Goal: Task Accomplishment & Management: Use online tool/utility

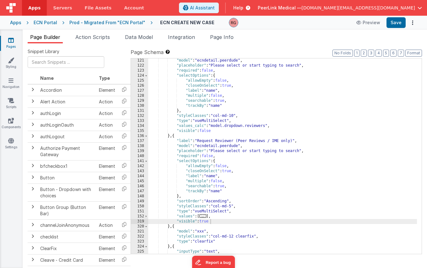
scroll to position [589, 0]
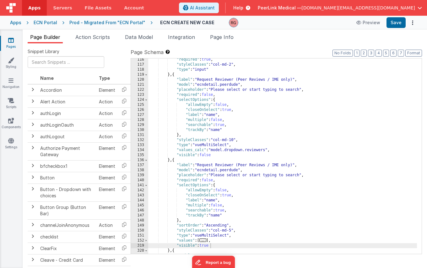
click at [108, 24] on div "Prod - Migrated From "ECN Portal"" at bounding box center [107, 22] width 76 height 6
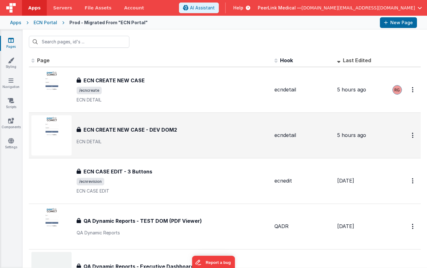
click at [123, 131] on h3 "ECN CREATE NEW CASE - DEV DOM2" at bounding box center [129, 130] width 93 height 8
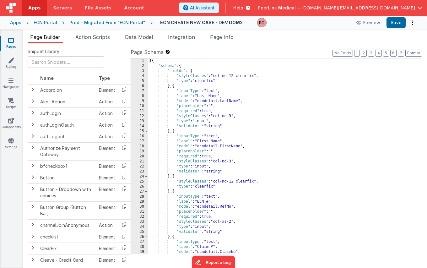
drag, startPoint x: 373, startPoint y: 21, endPoint x: 264, endPoint y: 44, distance: 110.6
click at [264, 44] on div "Apps Servers File Assets Account Some FUTURE Slot AI Assistant Help PeerLink Me…" at bounding box center [213, 134] width 427 height 268
click at [371, 22] on button "Preview" at bounding box center [367, 23] width 31 height 10
click at [113, 22] on div "Prod - Migrated From "ECN Portal"" at bounding box center [107, 22] width 76 height 6
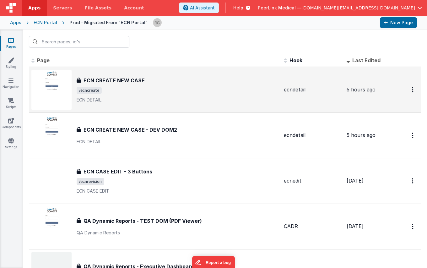
click at [123, 78] on h3 "ECN CREATE NEW CASE" at bounding box center [113, 81] width 61 height 8
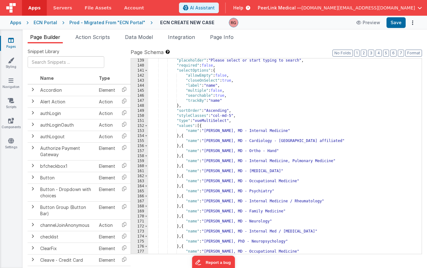
scroll to position [703, 0]
click at [146, 126] on span at bounding box center [145, 125] width 3 height 5
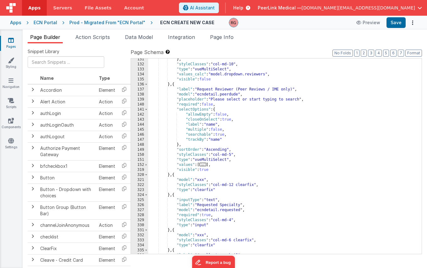
scroll to position [673, 0]
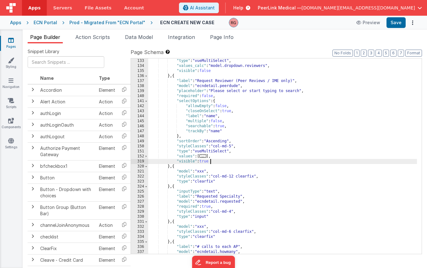
click at [216, 160] on div ""type" : "vueMultiSelect" , "values_calc" : "model.dropdown.reviewers" , "visib…" at bounding box center [282, 160] width 269 height 205
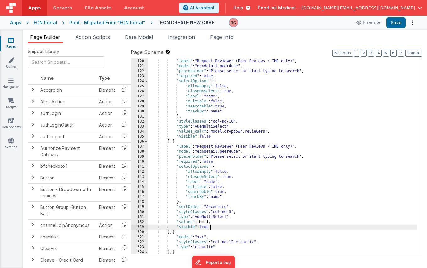
scroll to position [601, 0]
